Goal: Task Accomplishment & Management: Complete application form

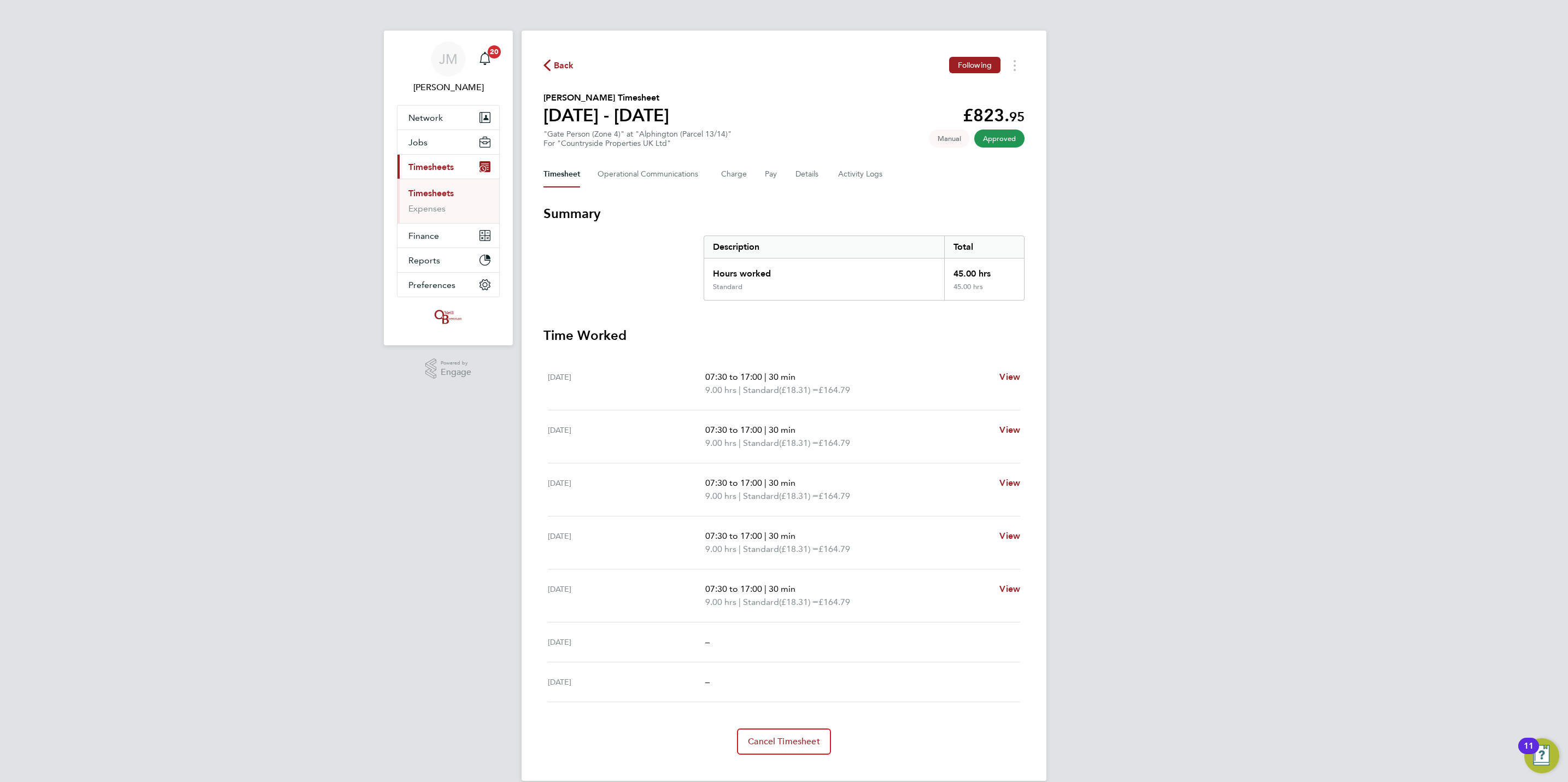
click at [436, 191] on link "Timesheets" at bounding box center [431, 193] width 46 height 11
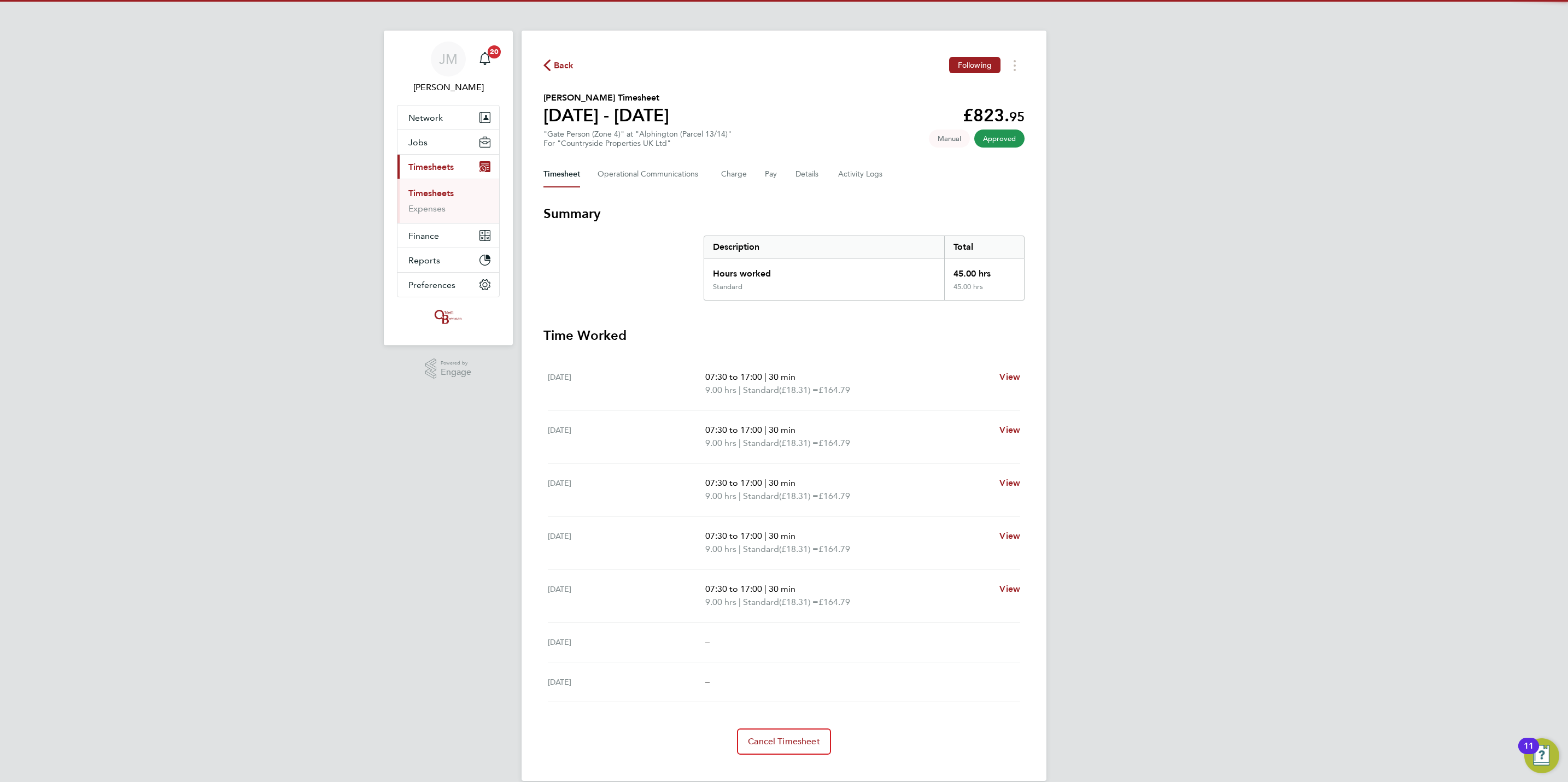
click at [431, 189] on link "Timesheets" at bounding box center [431, 193] width 46 height 11
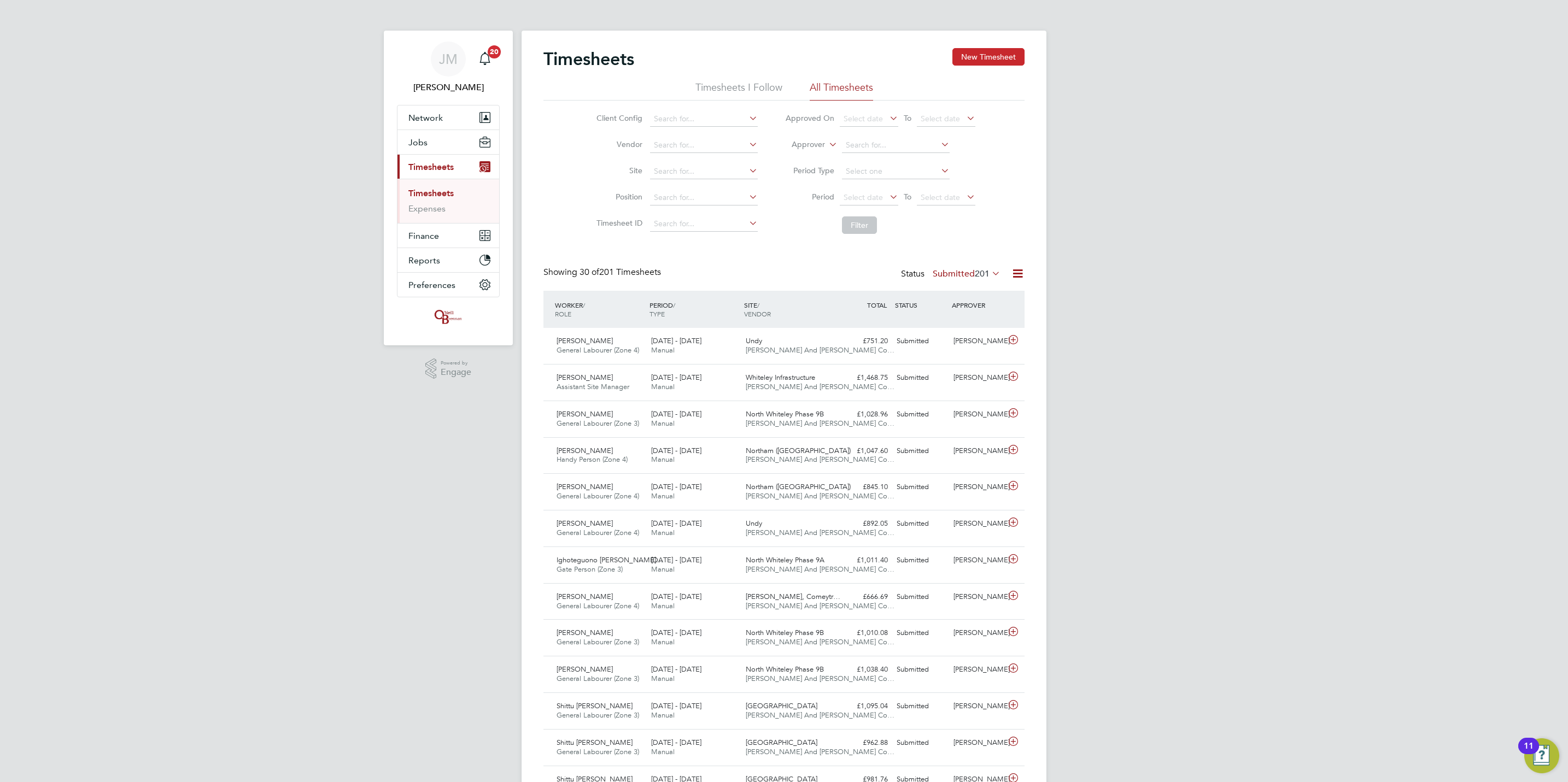
click at [965, 61] on button "New Timesheet" at bounding box center [989, 57] width 72 height 17
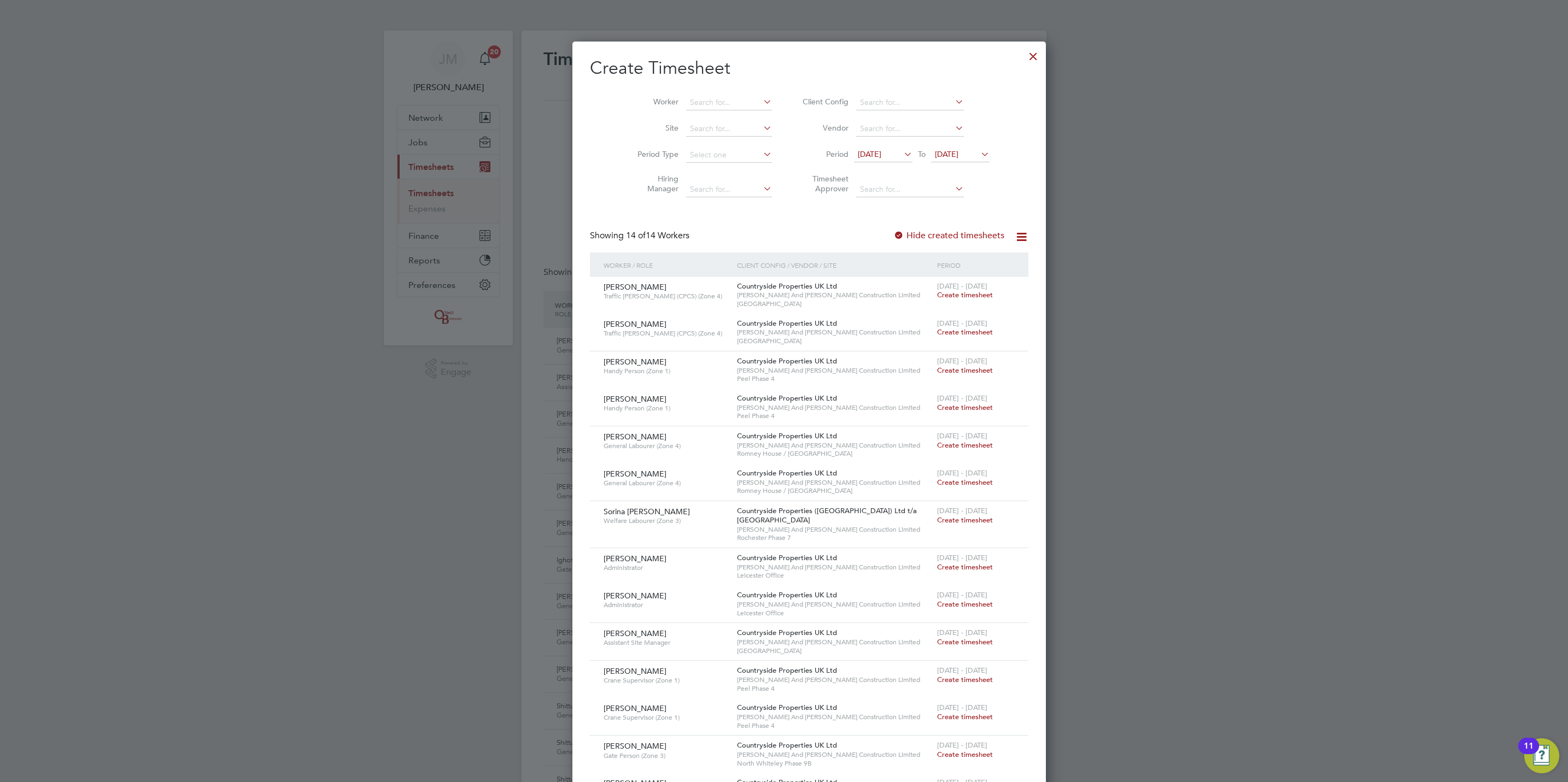
click at [719, 91] on li "Worker" at bounding box center [700, 103] width 170 height 26
click at [714, 109] on input at bounding box center [728, 102] width 86 height 16
click at [733, 109] on input "[PERSON_NAME]" at bounding box center [728, 102] width 86 height 16
click at [725, 112] on li "[PERSON_NAME] A rcher" at bounding box center [708, 118] width 98 height 15
type input "[PERSON_NAME]"
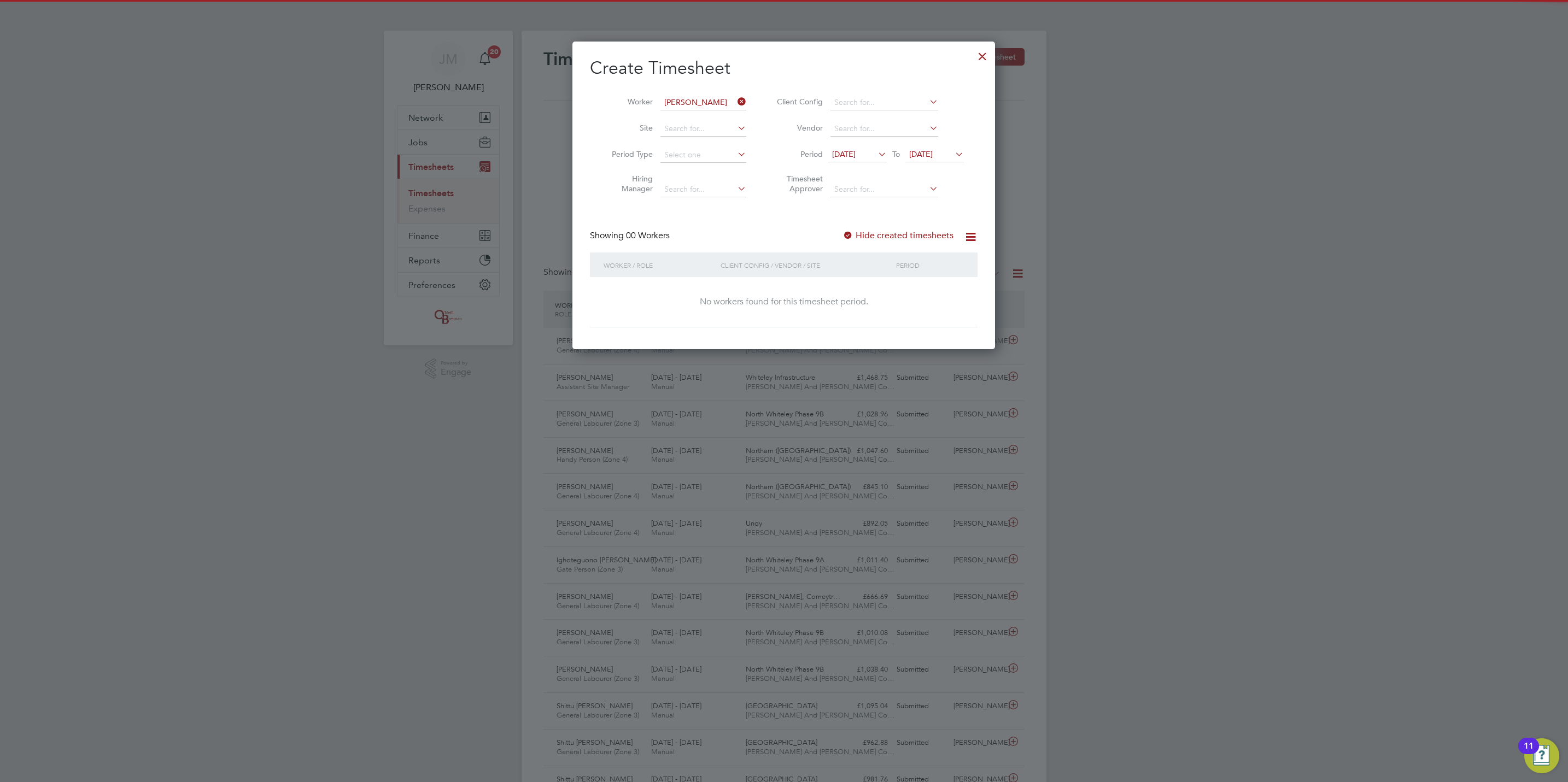
click at [933, 150] on span "[DATE]" at bounding box center [921, 154] width 24 height 10
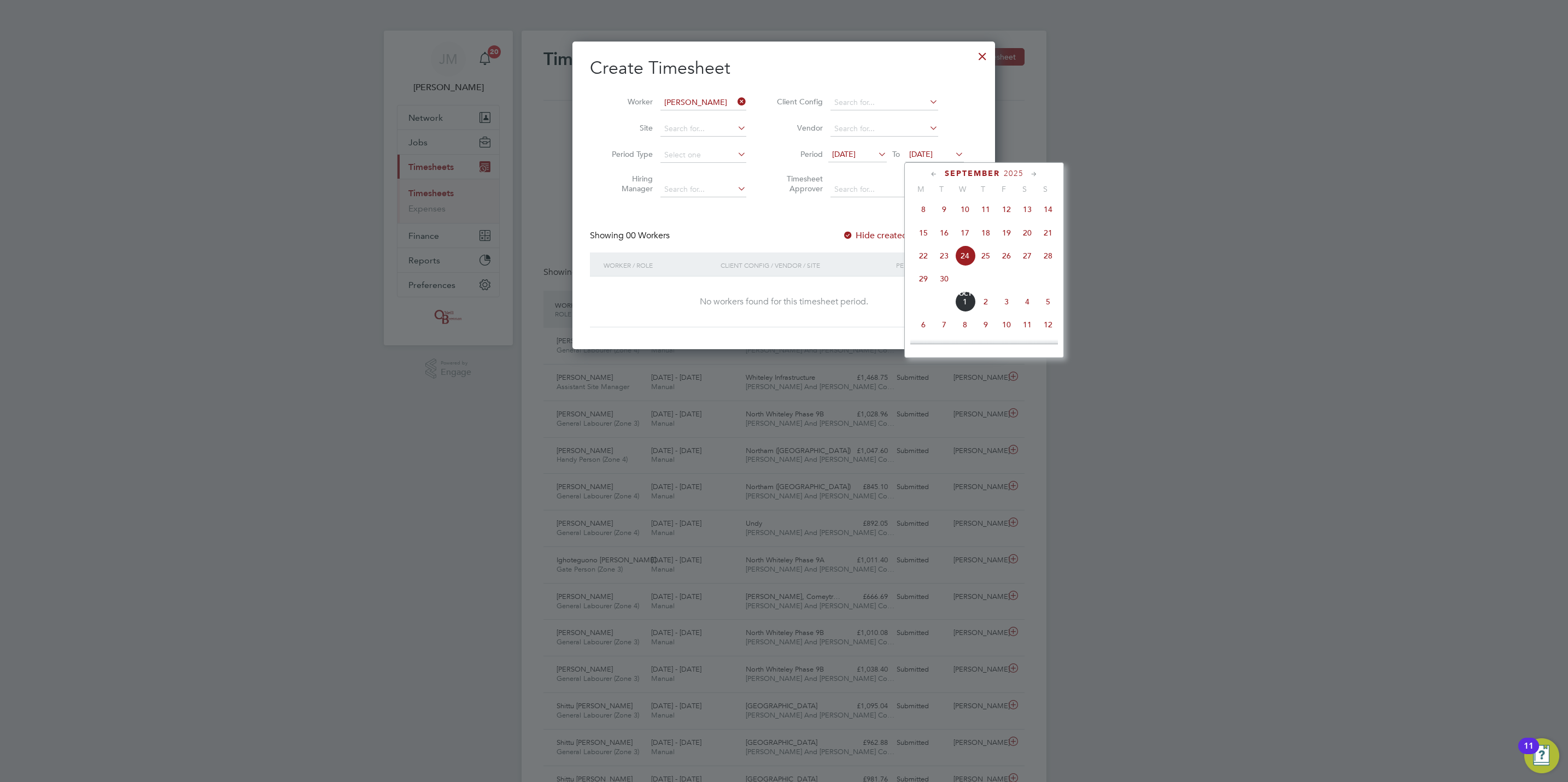
click at [1007, 259] on span "26" at bounding box center [1006, 255] width 21 height 21
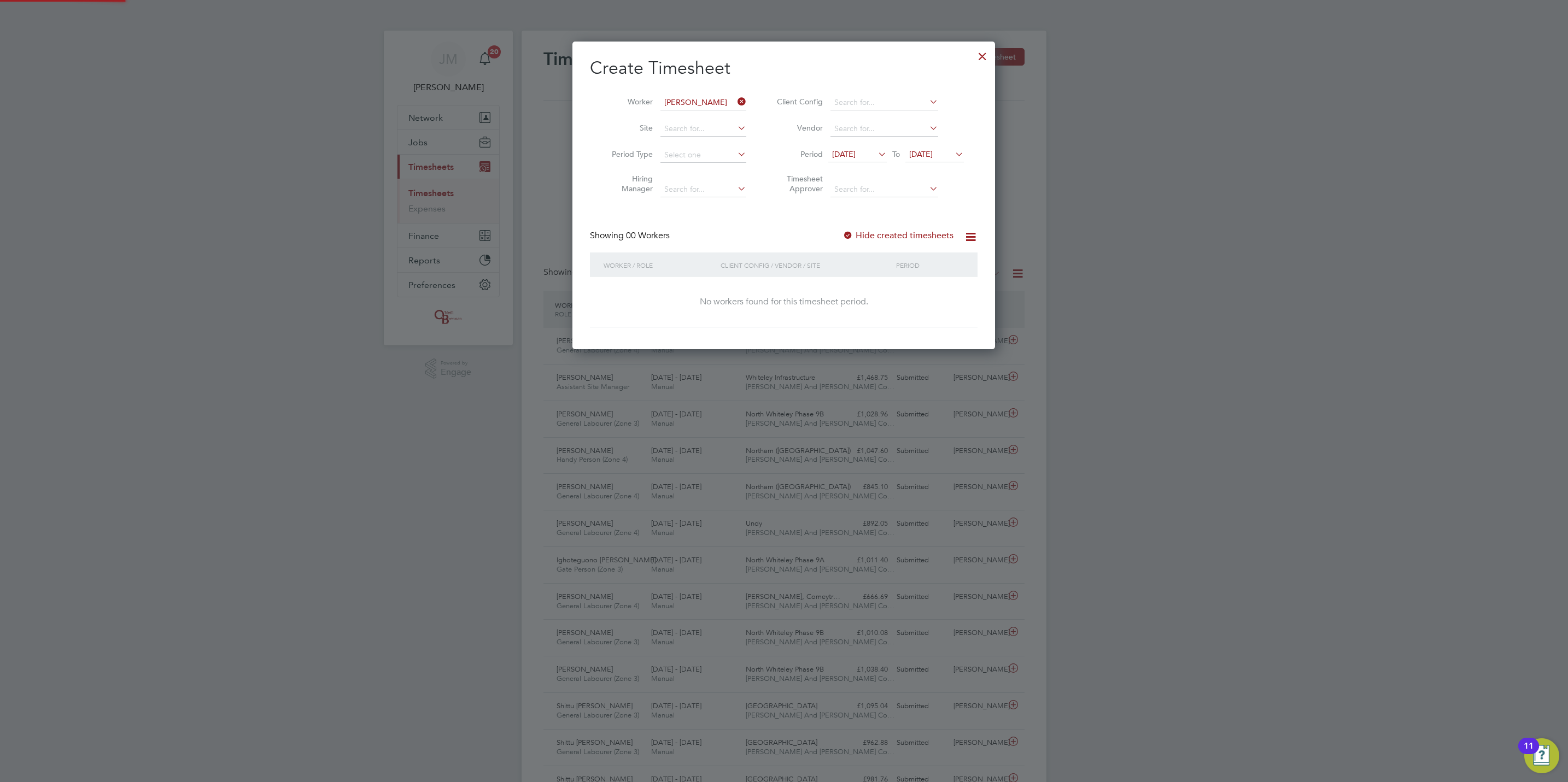
click at [950, 239] on label "Hide created timesheets" at bounding box center [898, 235] width 111 height 11
click at [933, 155] on span "[DATE]" at bounding box center [921, 154] width 24 height 10
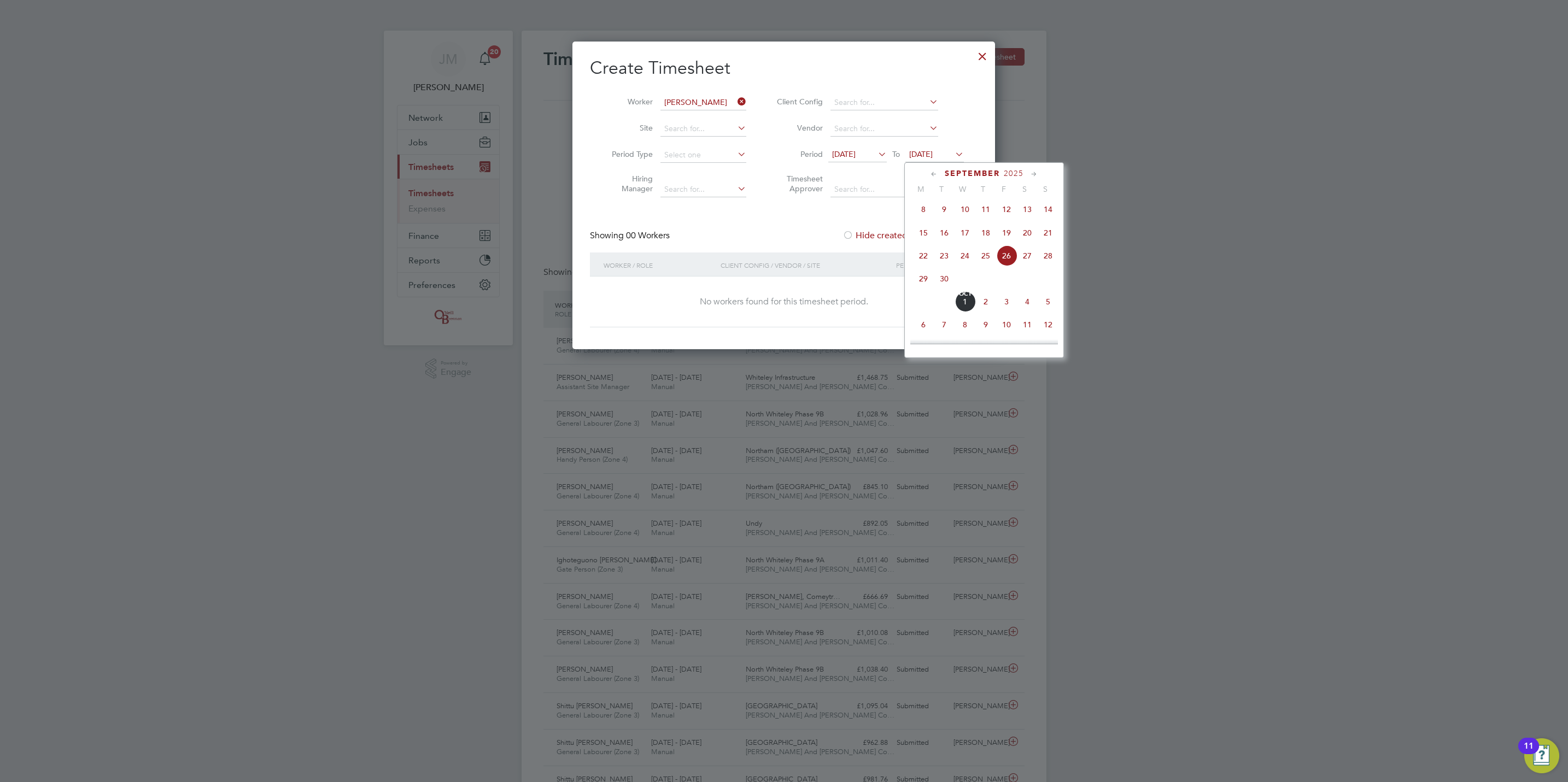
click at [1016, 330] on span "10" at bounding box center [1006, 324] width 21 height 21
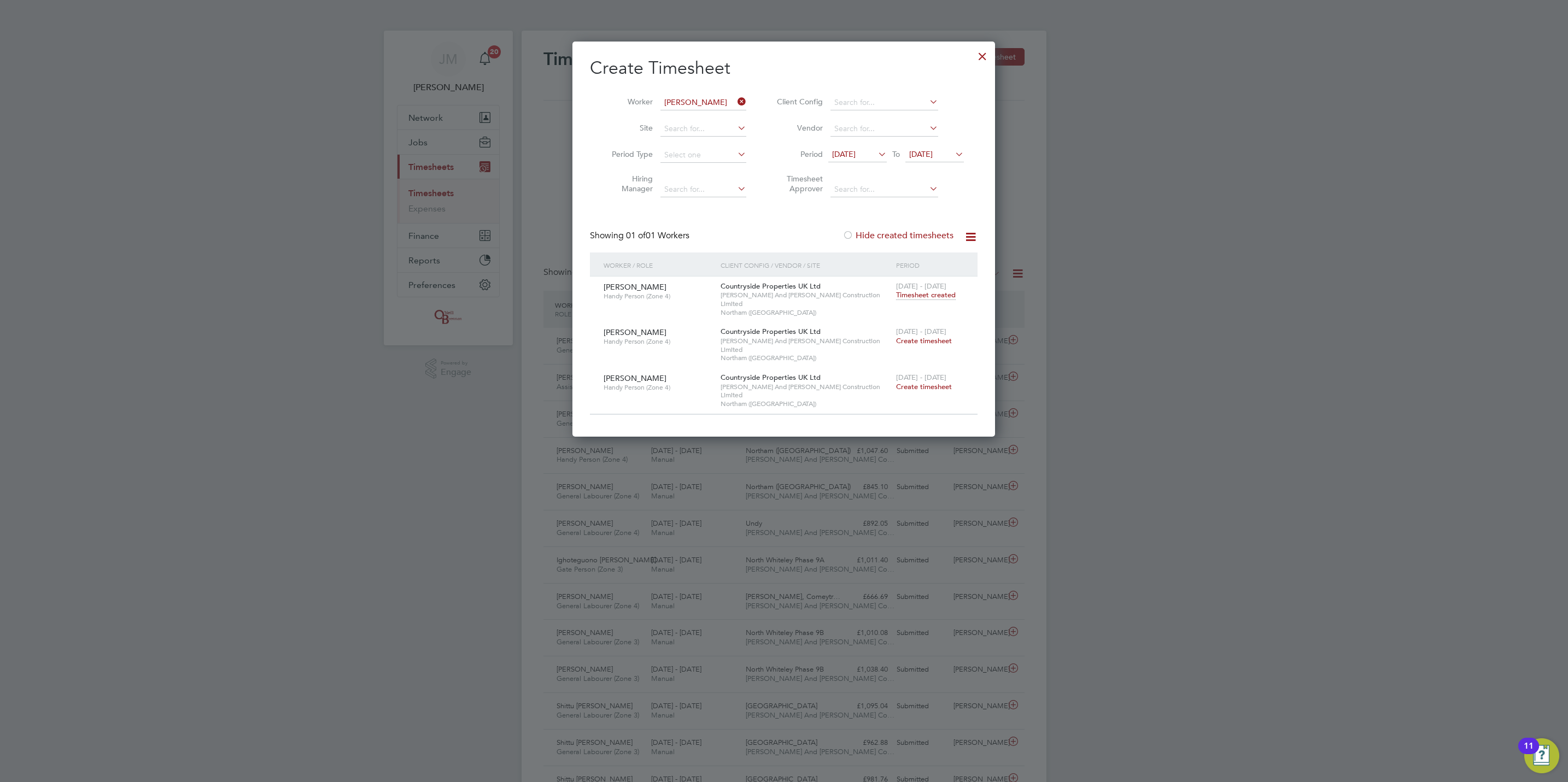
click at [927, 295] on span "Timesheet created" at bounding box center [925, 295] width 59 height 10
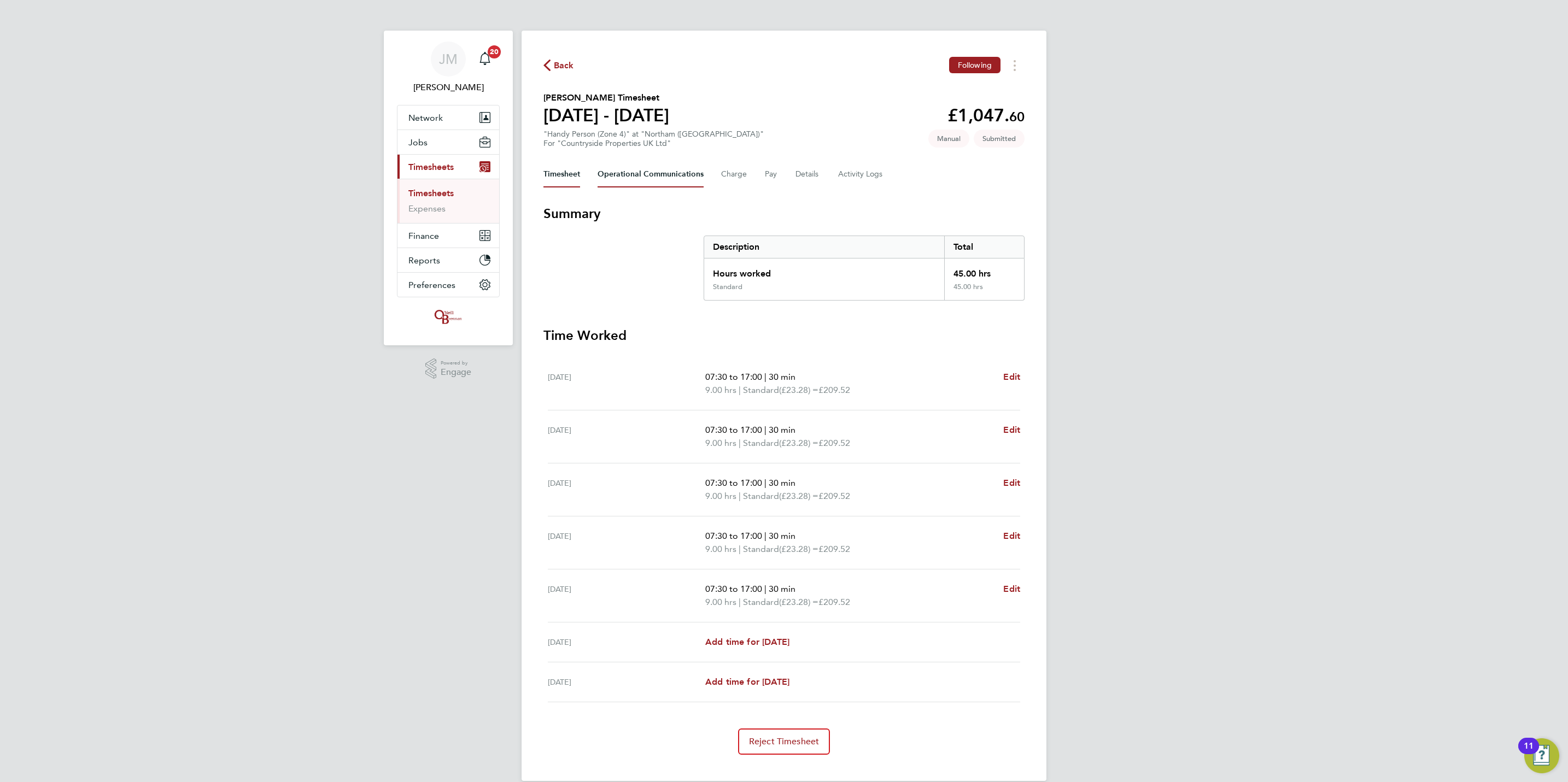
click at [658, 179] on Communications-tab "Operational Communications" at bounding box center [651, 174] width 106 height 26
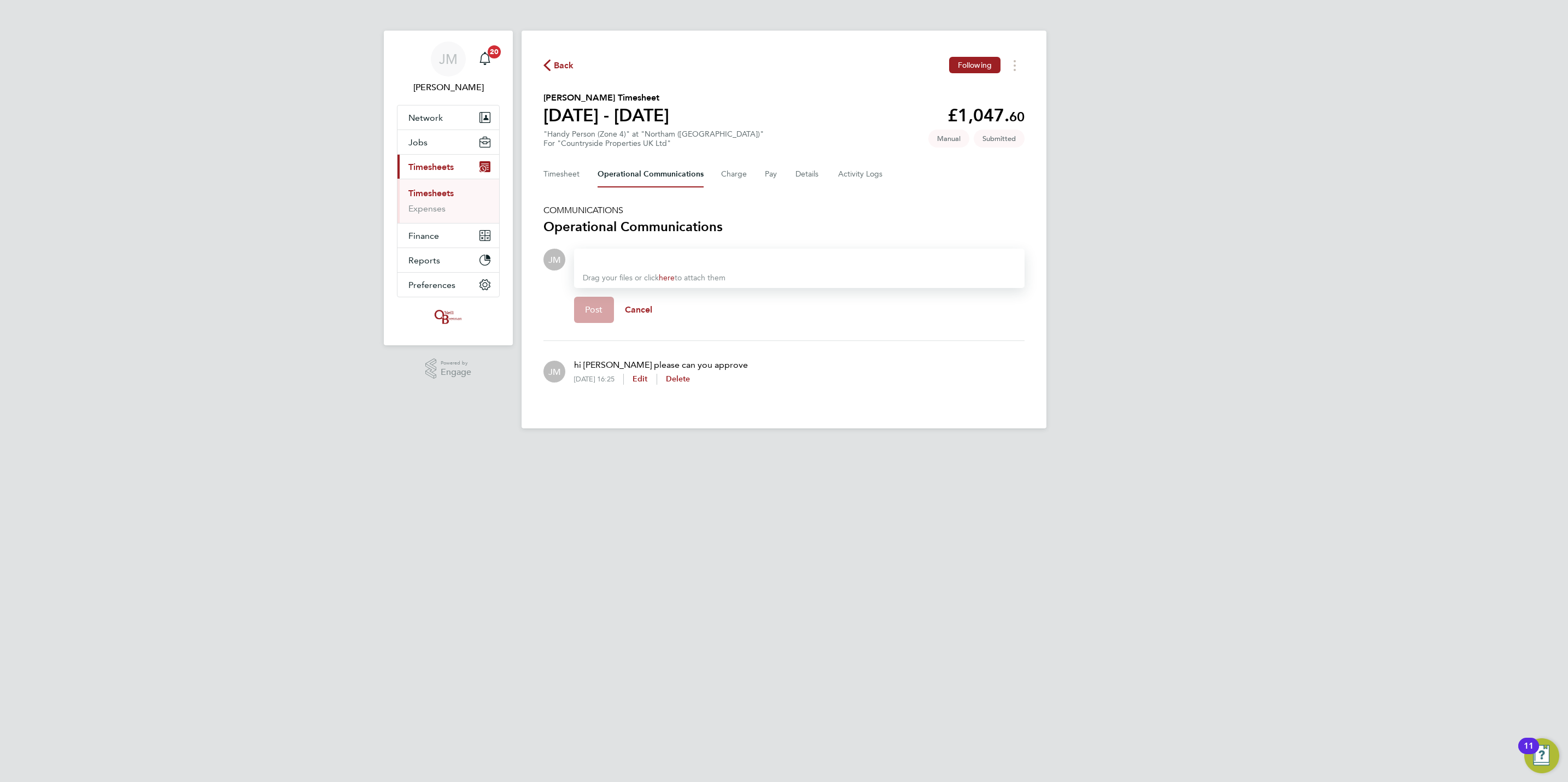
click at [717, 256] on div at bounding box center [799, 259] width 433 height 13
click at [592, 317] on button "Post" at bounding box center [594, 310] width 40 height 26
